Goal: Find contact information: Obtain details needed to contact an individual or organization

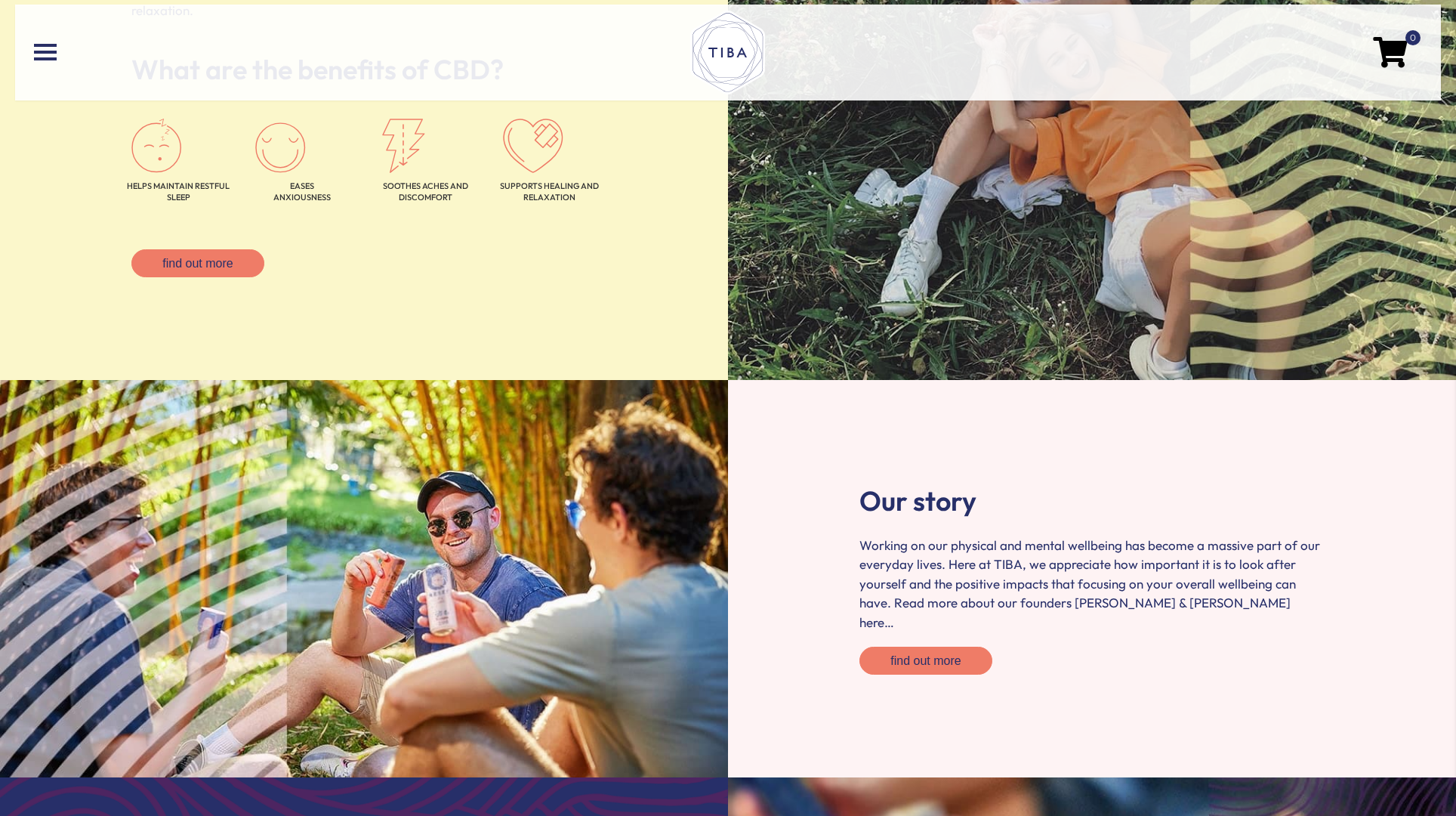
scroll to position [2670, 0]
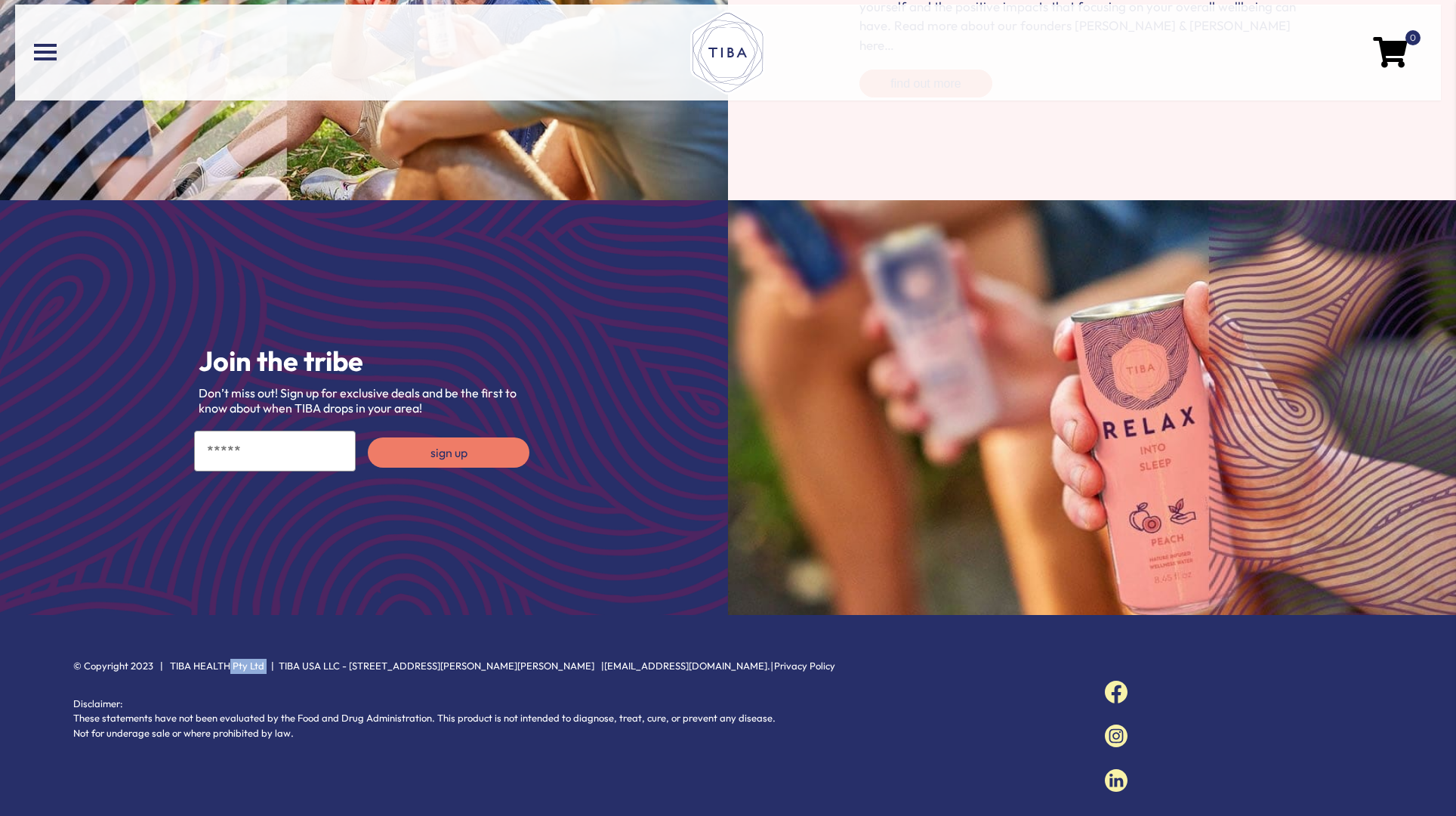
drag, startPoint x: 228, startPoint y: 645, endPoint x: 261, endPoint y: 648, distance: 33.1
click at [261, 659] on p "© Copyright 2023 | TIBA HEALTH Pty Ltd | TIBA USA LLC - 2077 Ellis Ave, St Paul…" at bounding box center [574, 666] width 1001 height 15
click at [264, 696] on p "Disclaimer: These statements have not been evaluated by the Food and Drug Admin…" at bounding box center [574, 719] width 1001 height 45
drag, startPoint x: 267, startPoint y: 648, endPoint x: 337, endPoint y: 648, distance: 70.0
click at [337, 659] on p "© Copyright 2023 | TIBA HEALTH Pty Ltd | TIBA USA LLC - 2077 Ellis Ave, St Paul…" at bounding box center [574, 666] width 1001 height 15
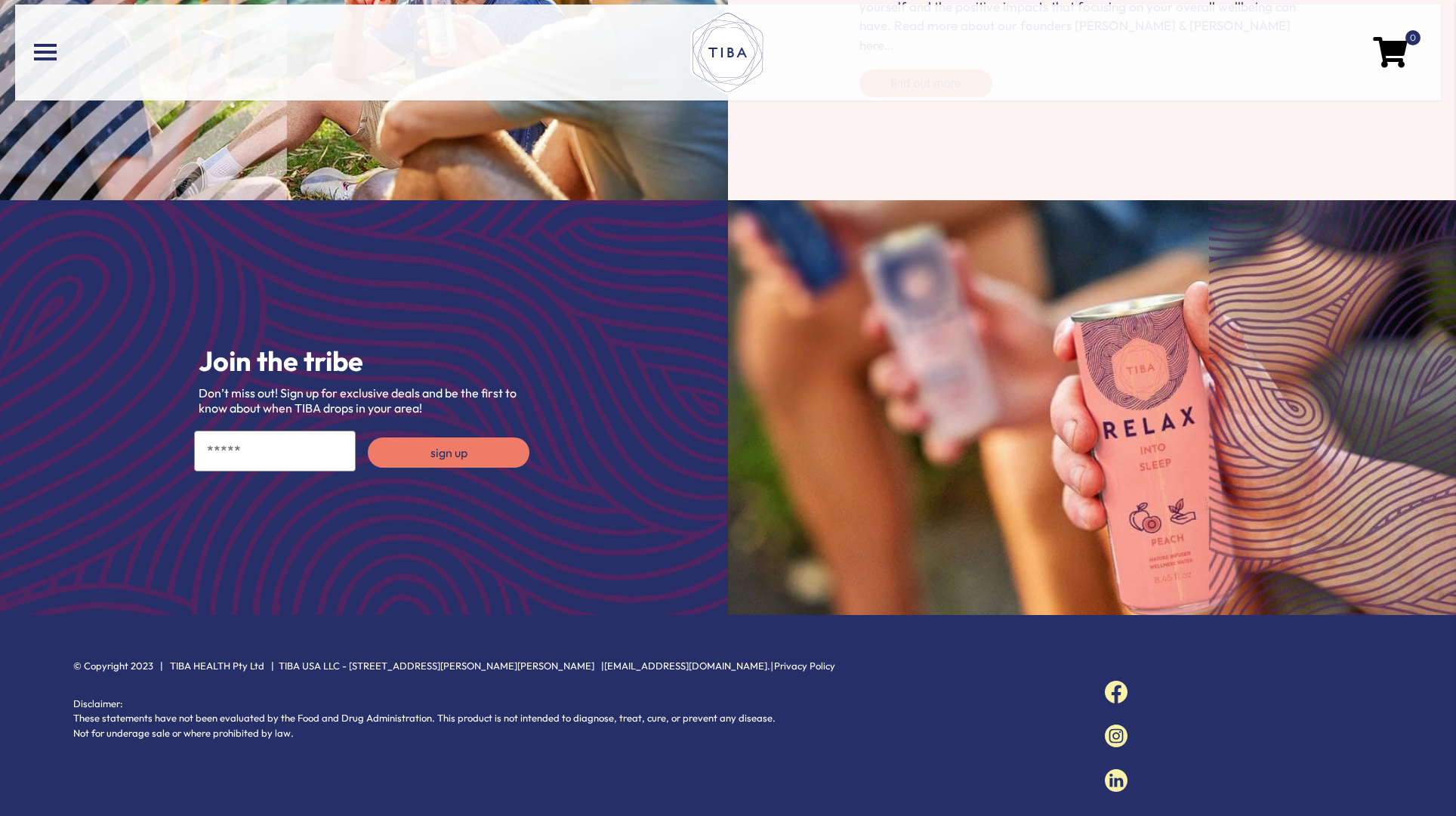
click at [339, 689] on div "Disclaimer: These statements have not been evaluated by the Food and Drug Admin…" at bounding box center [574, 723] width 1032 height 67
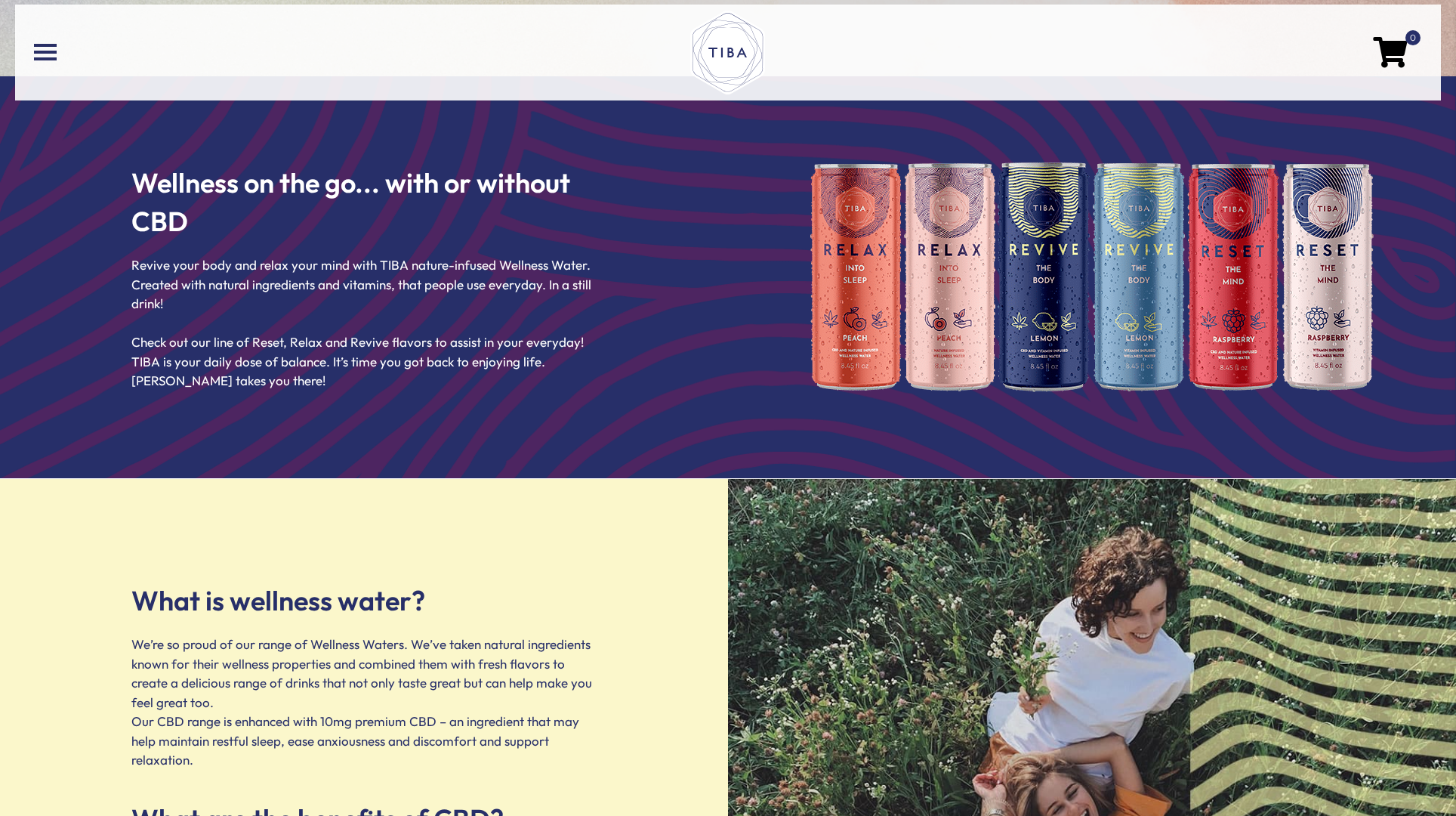
scroll to position [0, 0]
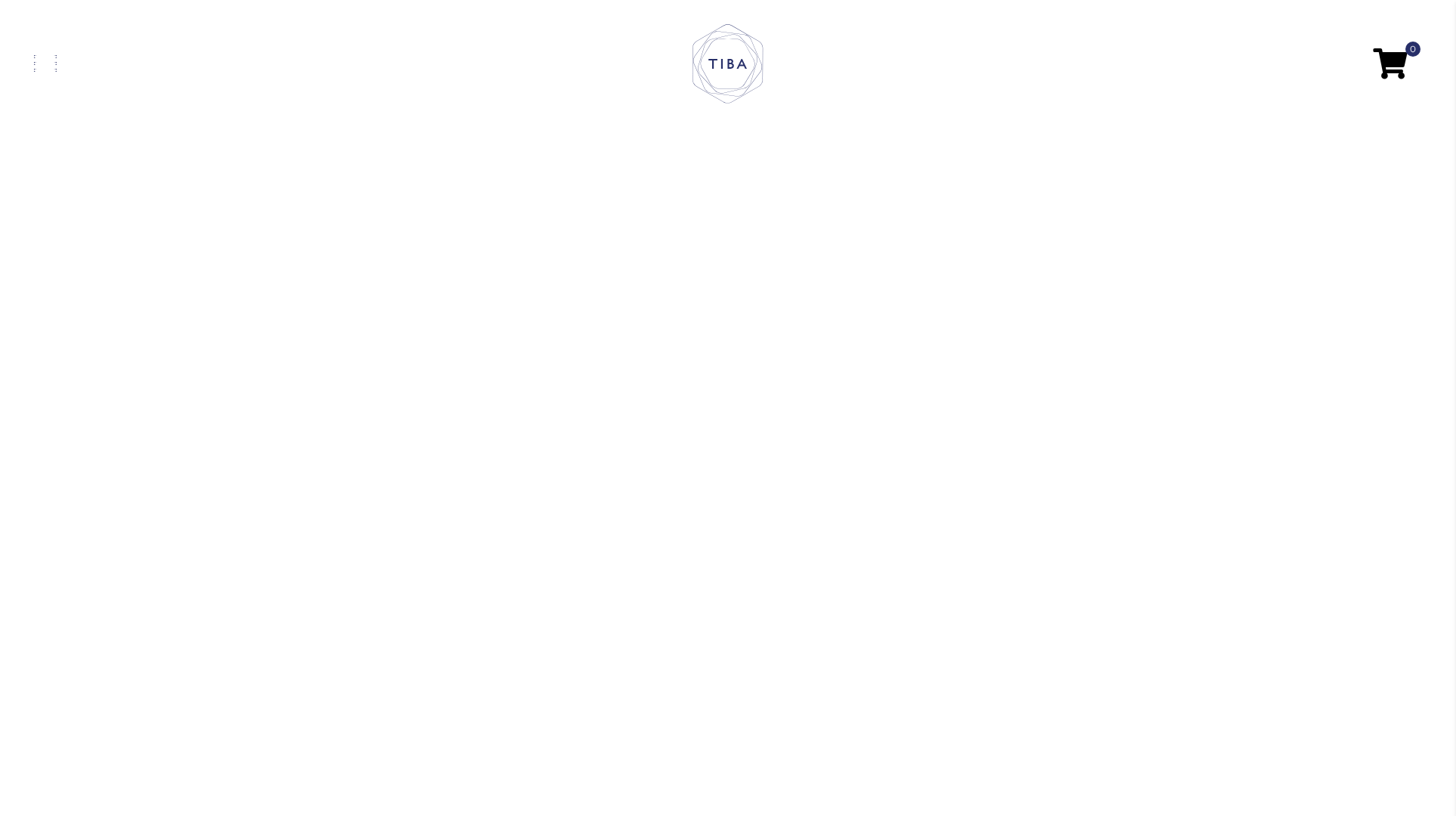
click at [49, 62] on span at bounding box center [45, 63] width 22 height 3
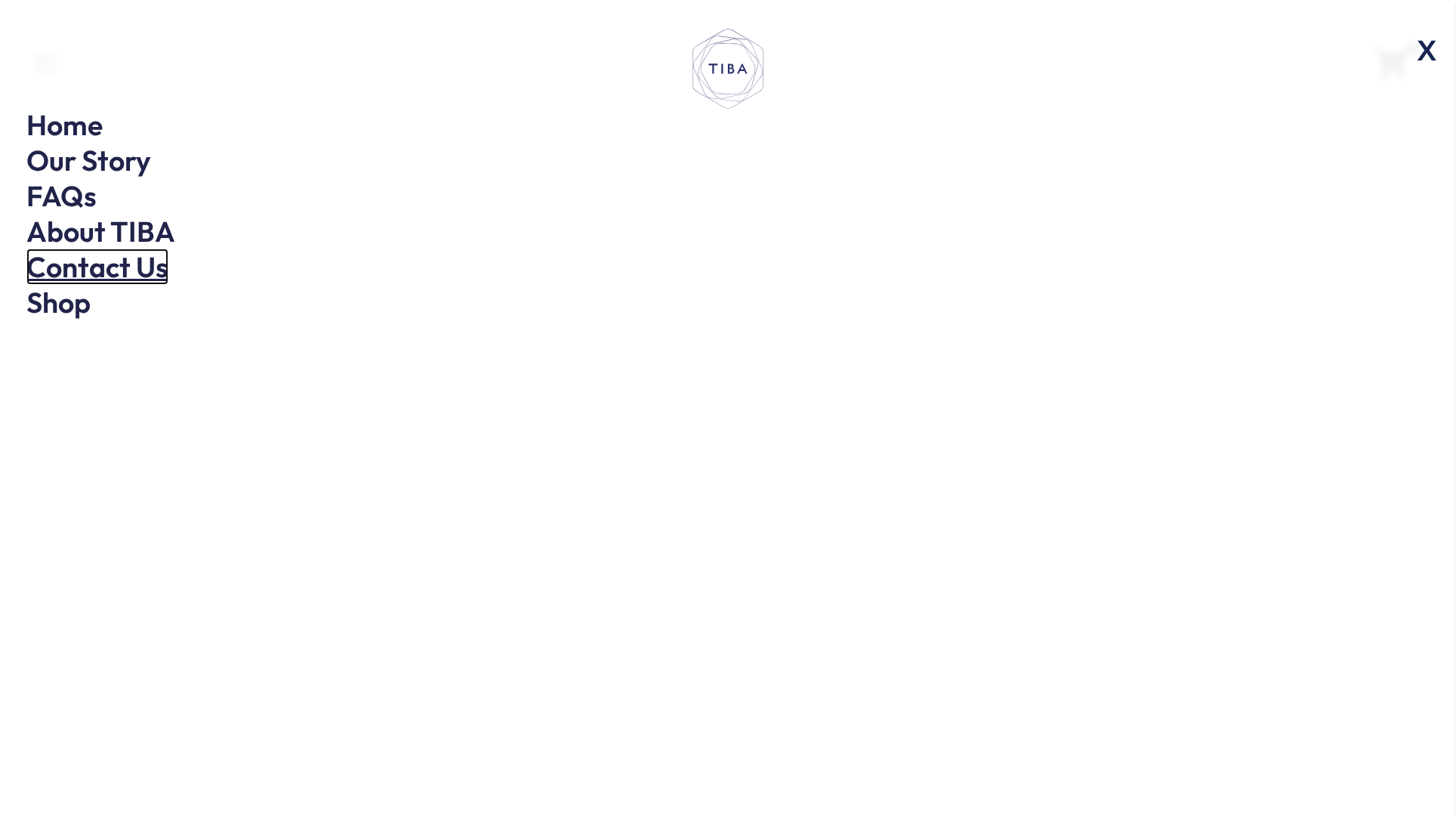
click at [132, 275] on link "Contact Us" at bounding box center [97, 266] width 142 height 36
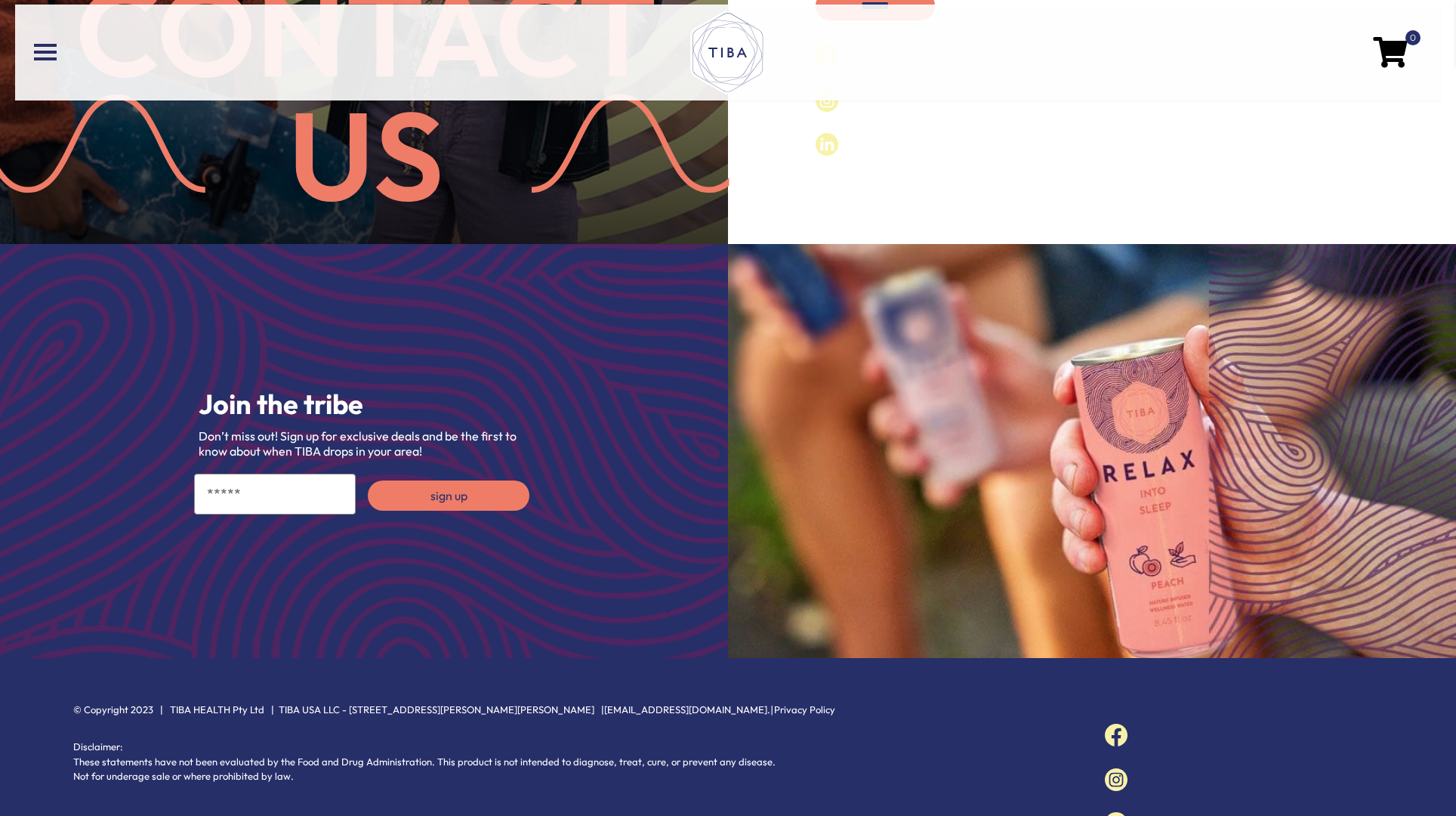
scroll to position [426, 0]
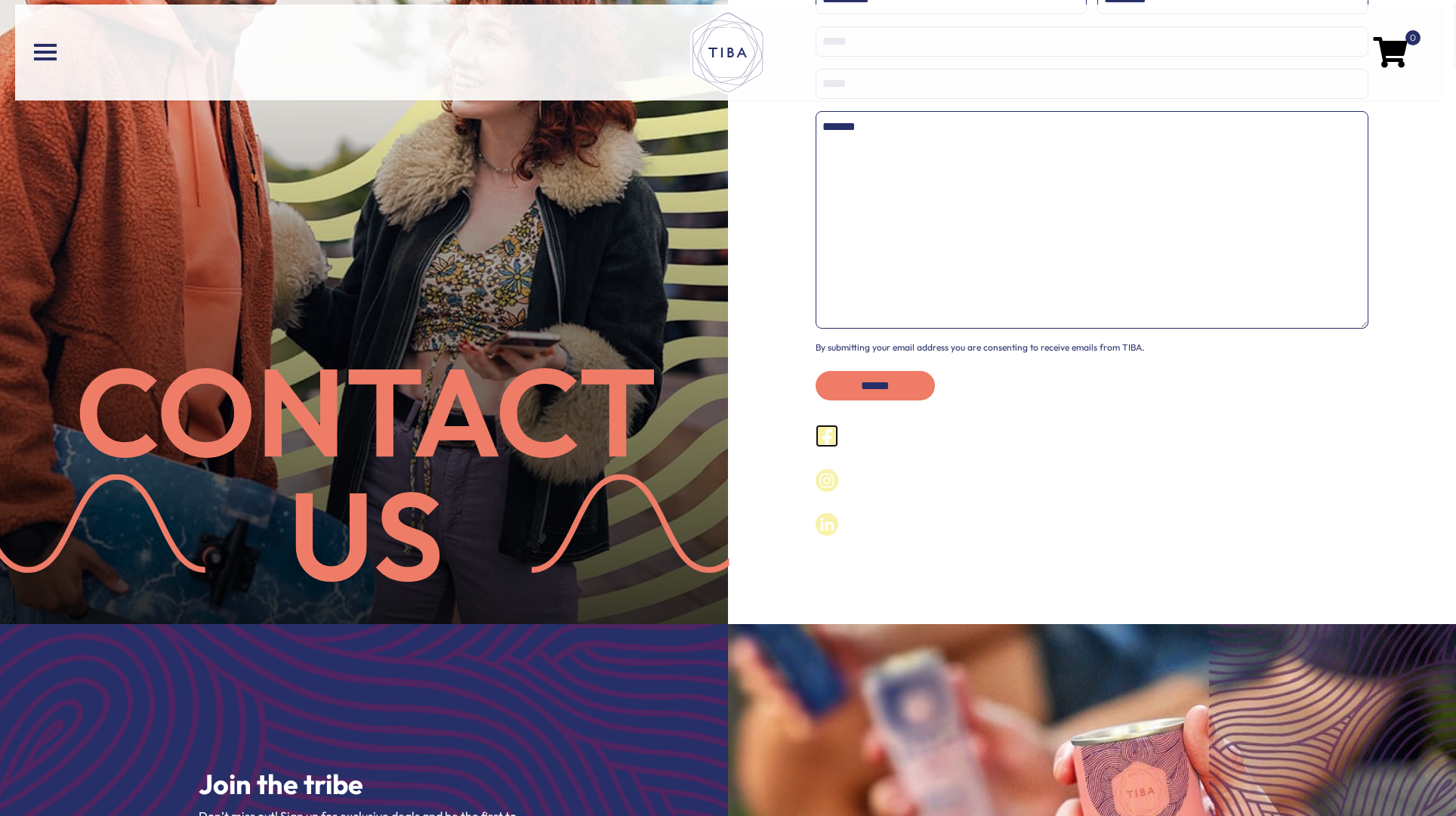
click at [835, 438] on img at bounding box center [827, 436] width 22 height 22
